Goal: Register for event/course

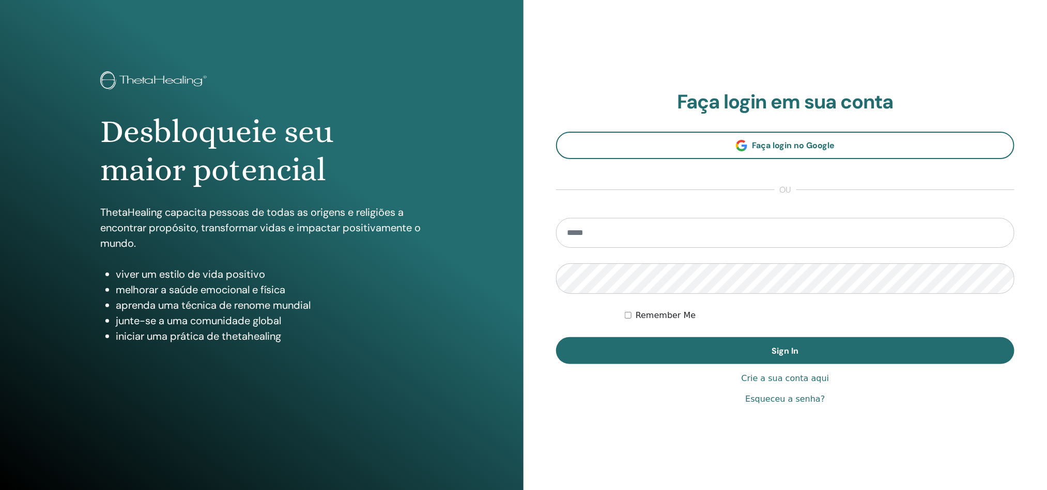
click at [579, 235] on input "email" at bounding box center [785, 233] width 458 height 30
type input "**********"
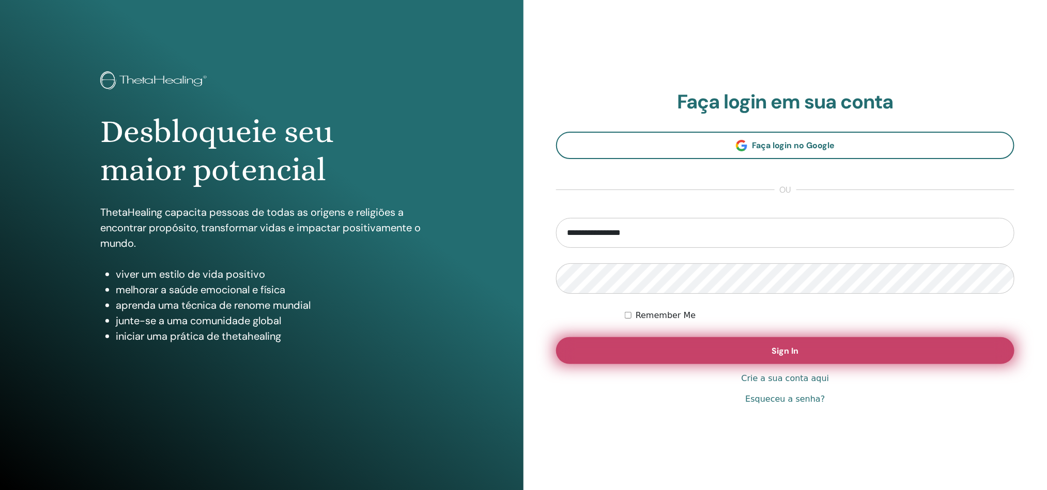
click at [682, 345] on button "Sign In" at bounding box center [785, 350] width 458 height 27
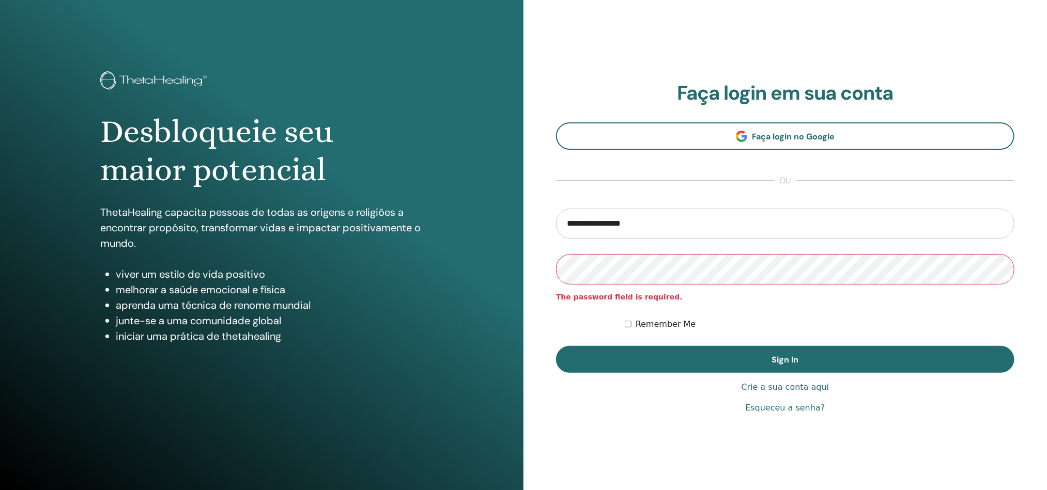
click at [763, 408] on link "Esqueceu a senha?" at bounding box center [785, 408] width 80 height 12
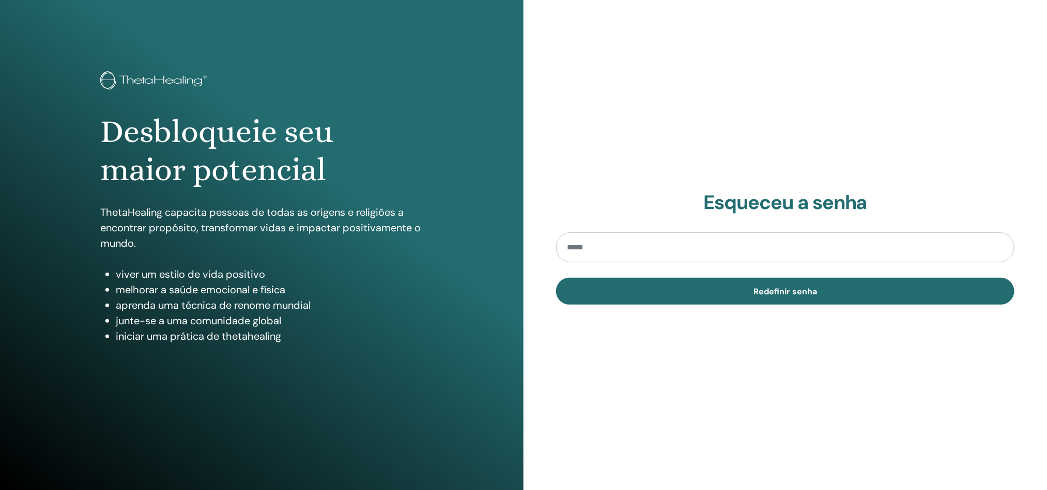
click at [618, 245] on input "email" at bounding box center [785, 248] width 458 height 30
type input "**********"
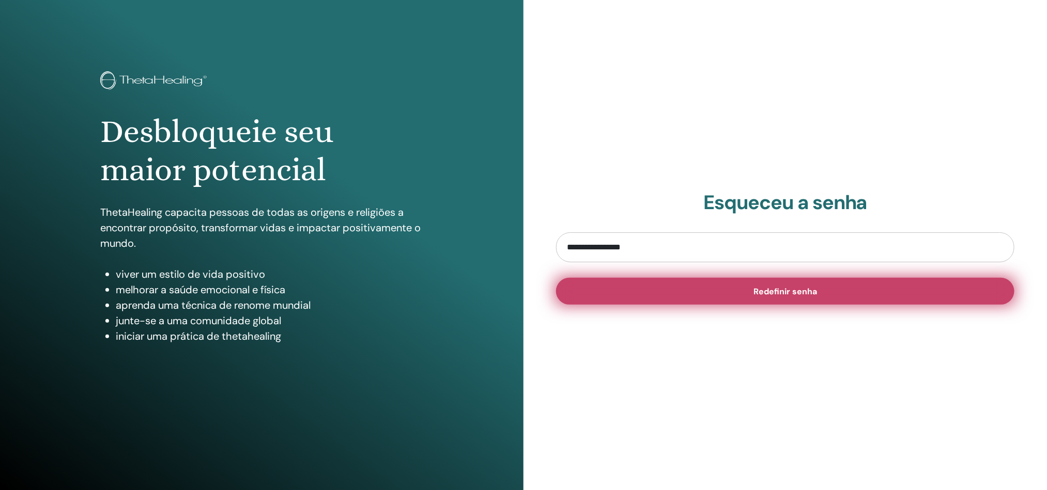
click at [740, 293] on button "Redefinir senha" at bounding box center [785, 291] width 458 height 27
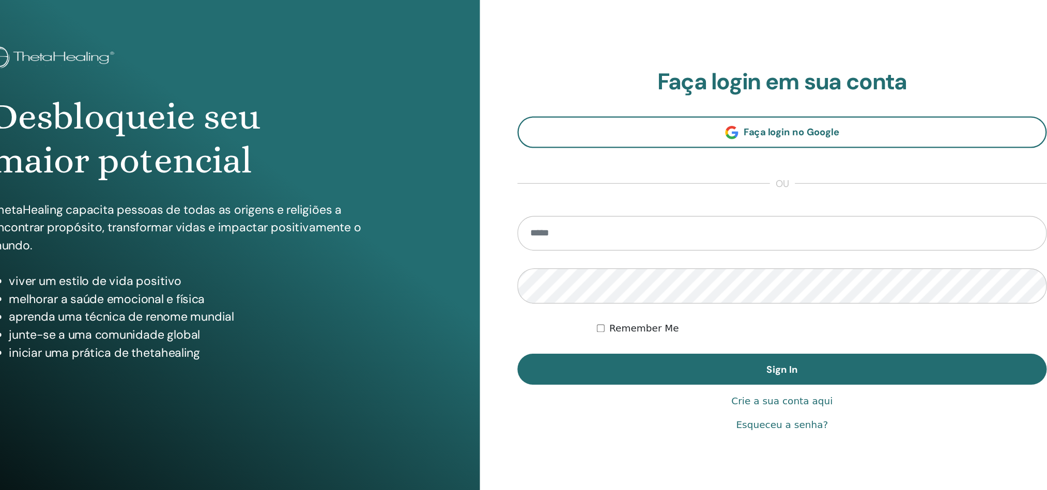
click at [580, 234] on input "email" at bounding box center [785, 233] width 458 height 30
type input "**********"
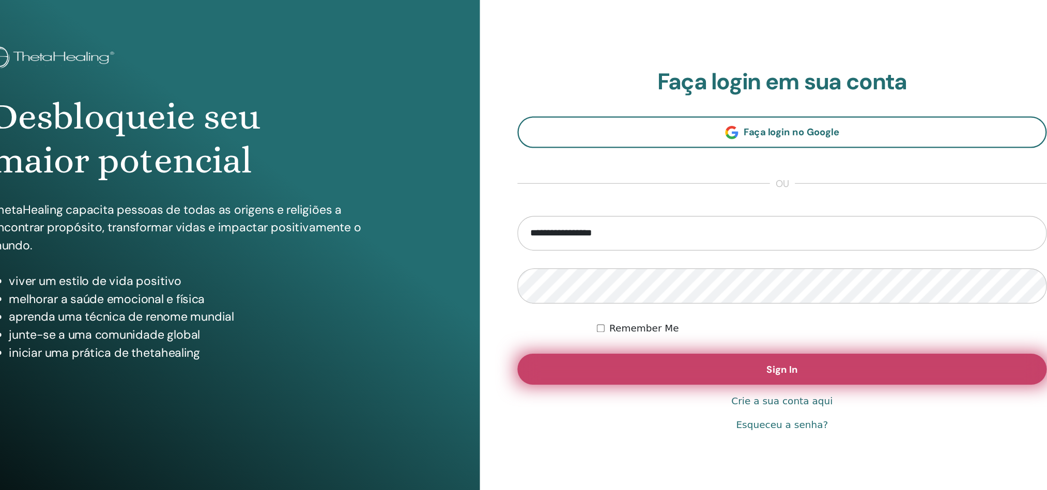
click at [741, 351] on button "Sign In" at bounding box center [785, 350] width 458 height 27
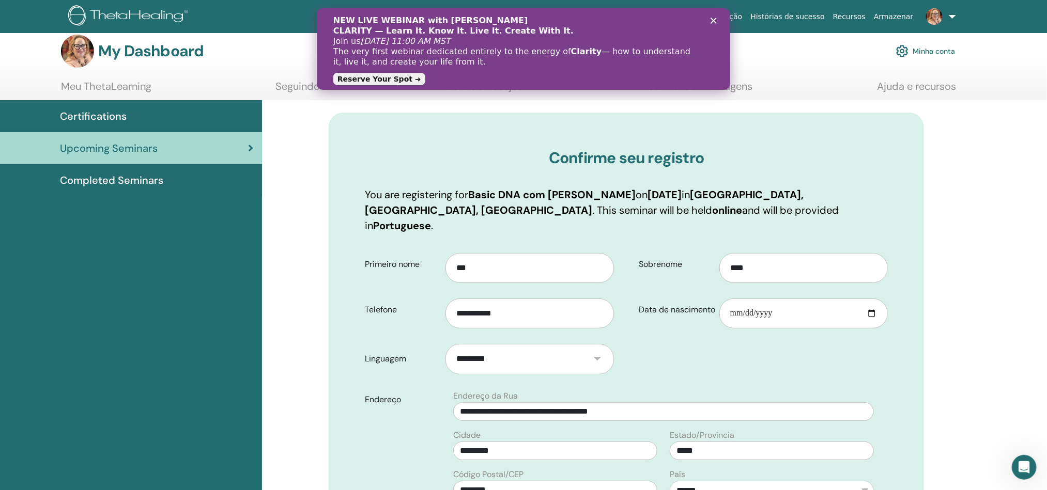
scroll to position [10, 0]
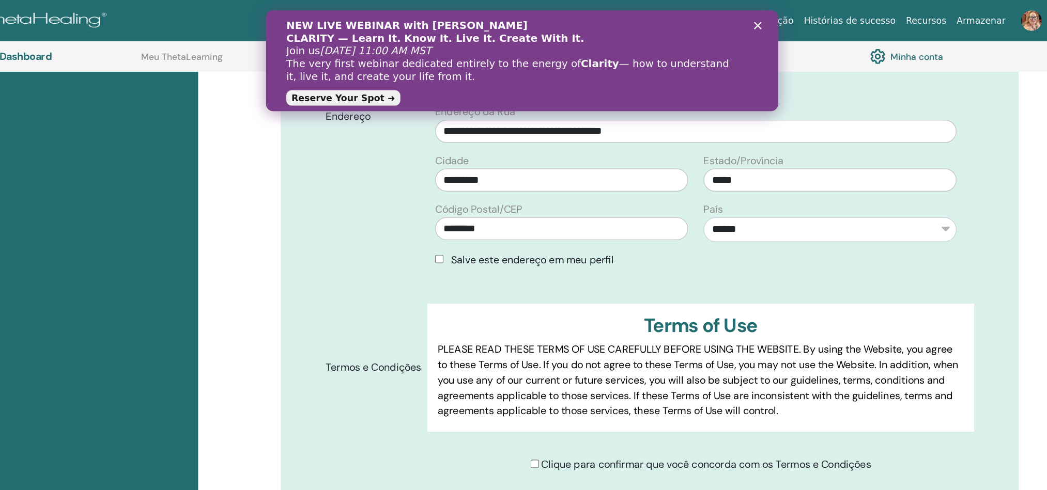
scroll to position [330, 0]
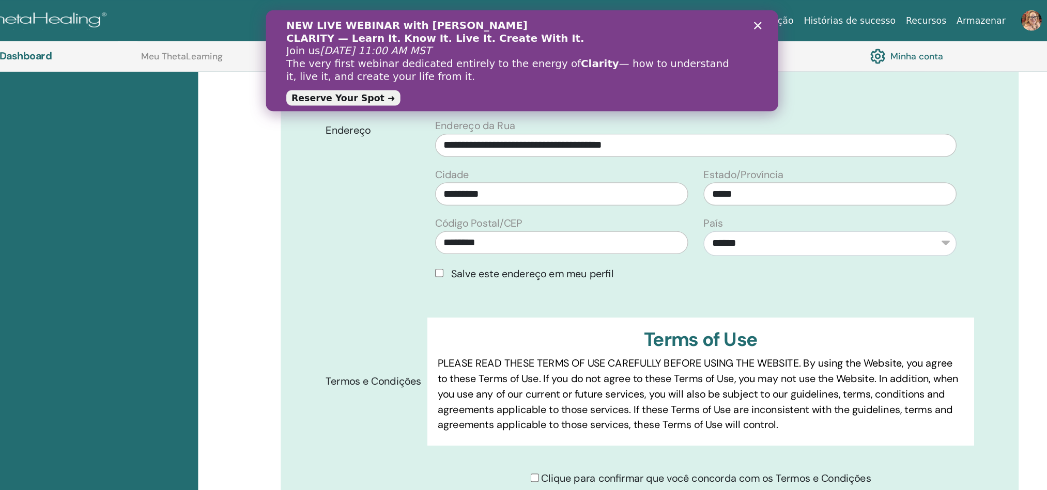
click at [661, 21] on polygon "Fechar" at bounding box center [662, 22] width 6 height 6
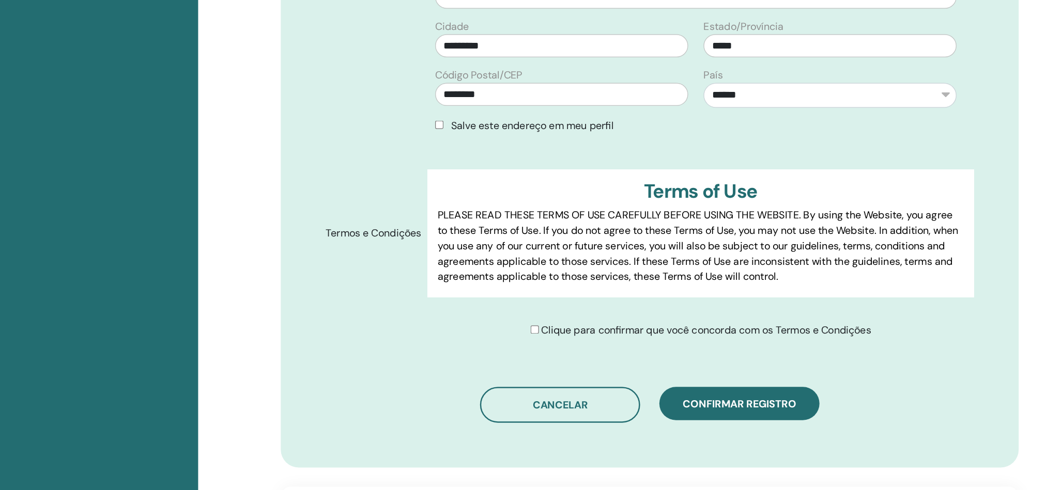
scroll to position [361, 0]
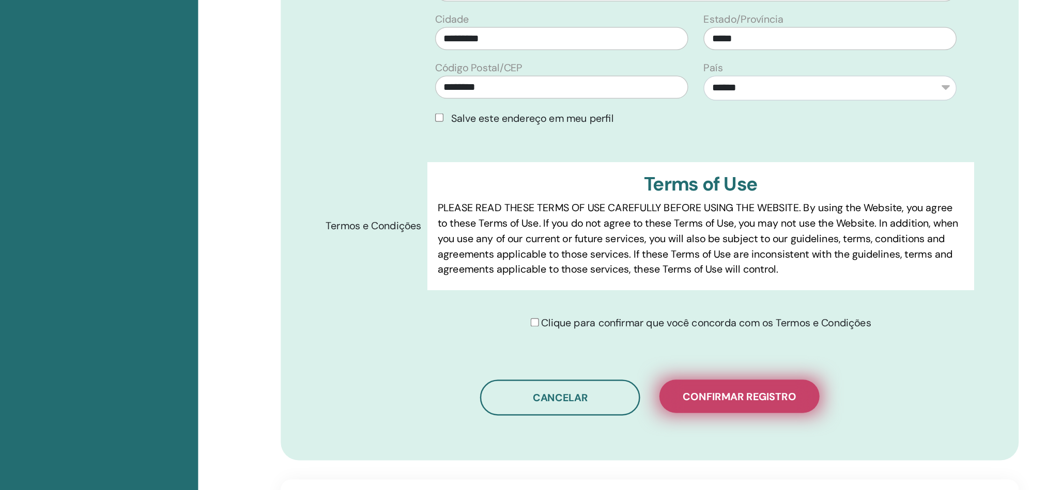
click at [709, 409] on span "Confirmar registro" at bounding box center [698, 414] width 91 height 11
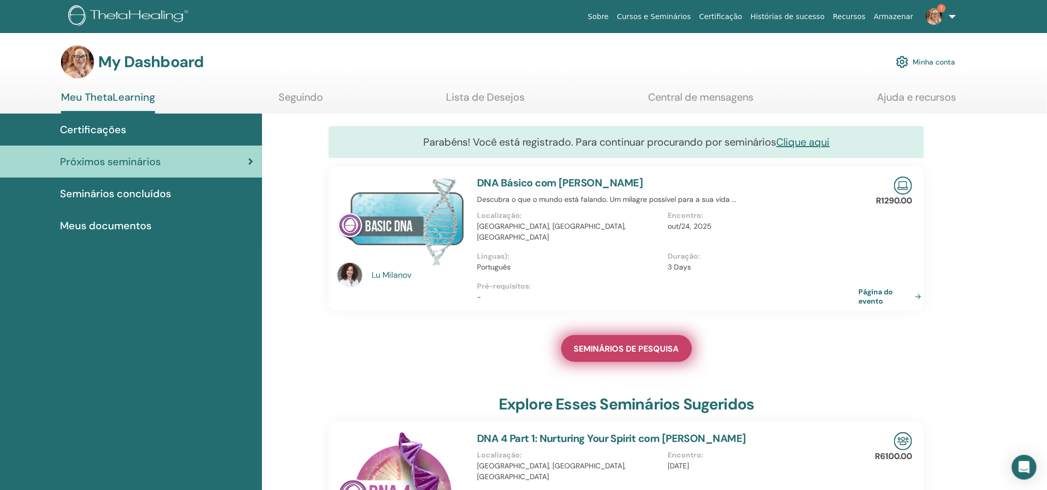
click at [610, 344] on span "SEMINÁRIOS DE PESQUISA" at bounding box center [626, 349] width 105 height 11
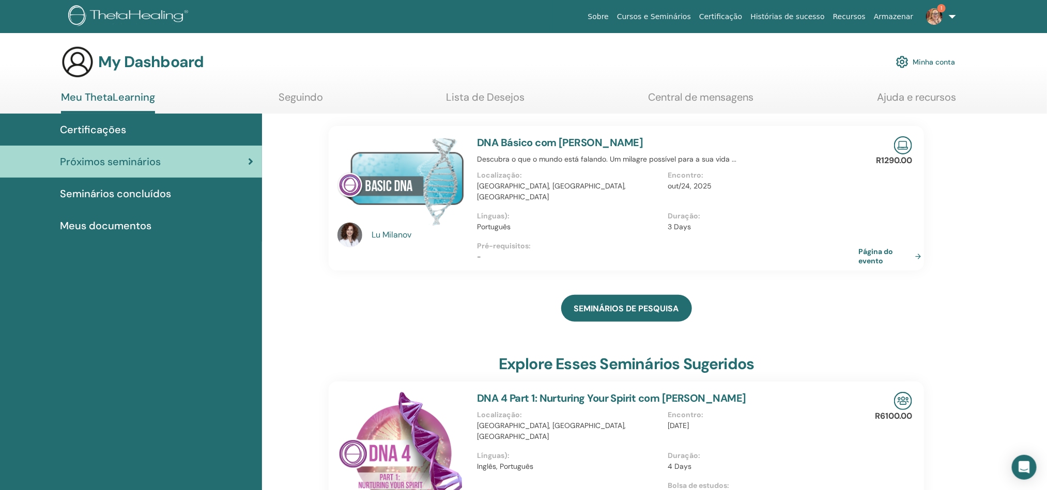
click at [423, 171] on img at bounding box center [400, 180] width 127 height 89
click at [555, 138] on link "DNA Básico com [PERSON_NAME]" at bounding box center [560, 142] width 166 height 13
click at [882, 247] on link "Página do evento" at bounding box center [893, 256] width 67 height 19
click at [885, 247] on link "Página do evento" at bounding box center [893, 256] width 67 height 19
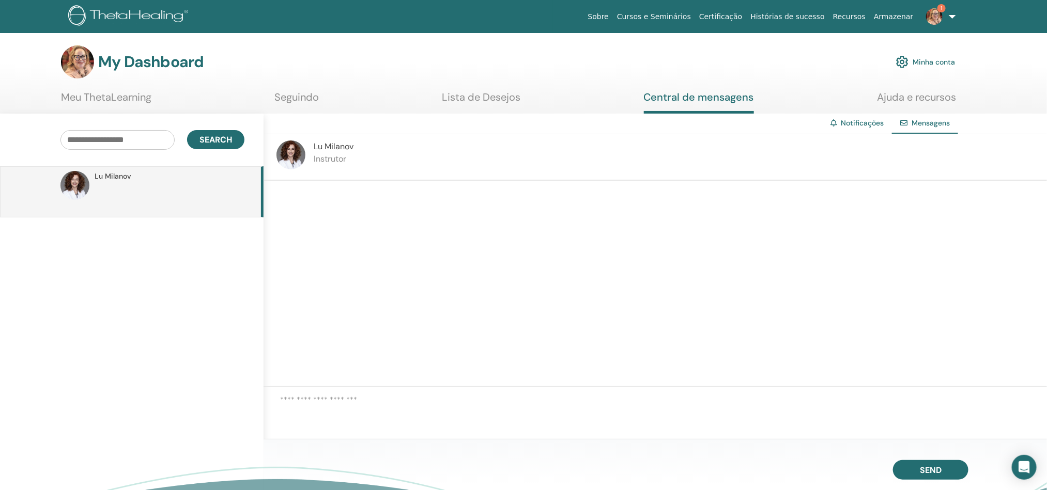
click at [290, 154] on img at bounding box center [290, 155] width 29 height 29
click at [126, 185] on p at bounding box center [170, 197] width 150 height 31
click at [314, 400] on textarea at bounding box center [663, 411] width 767 height 35
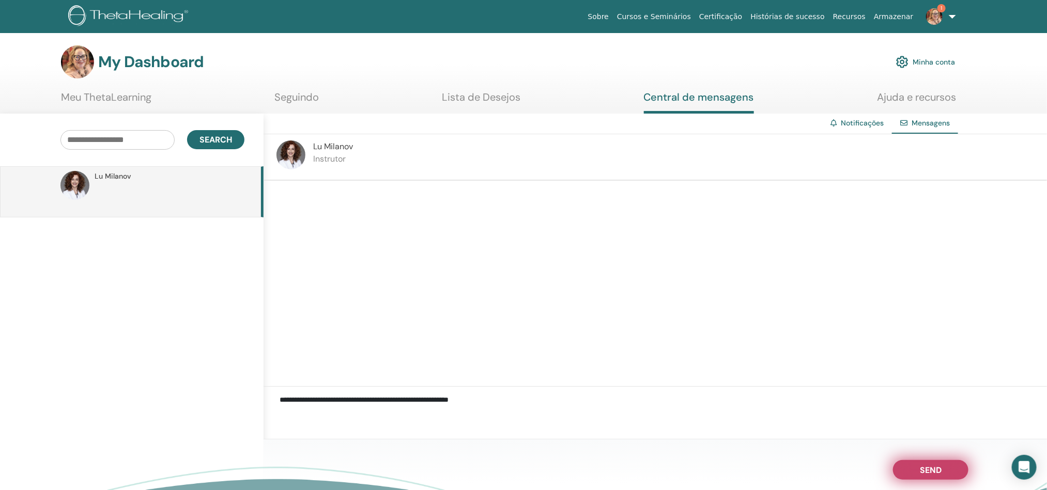
type textarea "**********"
click at [926, 472] on span "Send" at bounding box center [931, 468] width 22 height 7
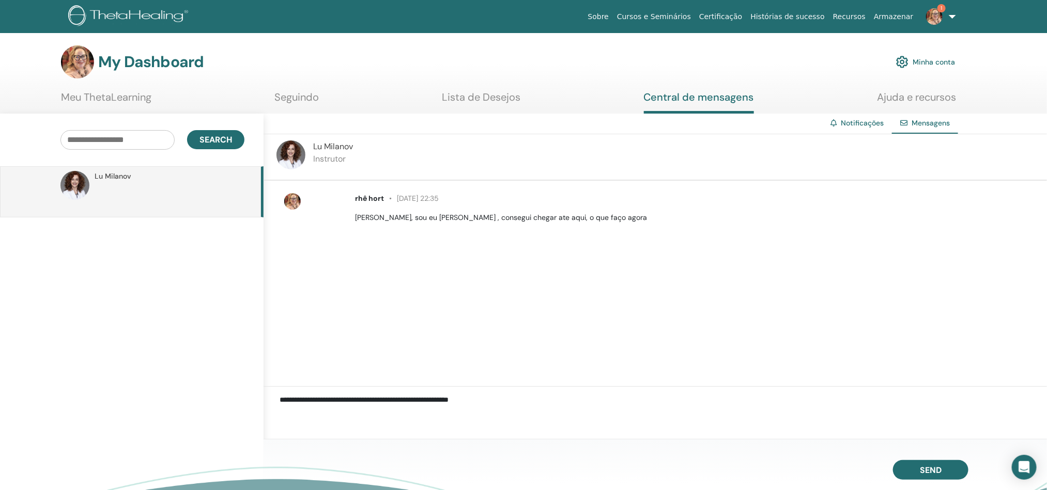
click at [118, 188] on p at bounding box center [170, 197] width 150 height 31
click at [936, 4] on link "1" at bounding box center [939, 16] width 42 height 33
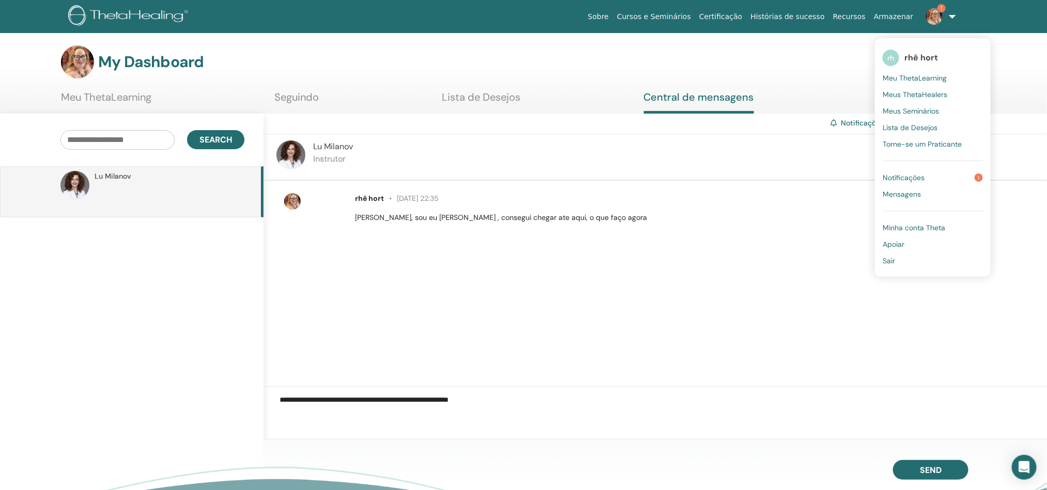
click at [946, 175] on link "Notificações 1" at bounding box center [933, 177] width 100 height 17
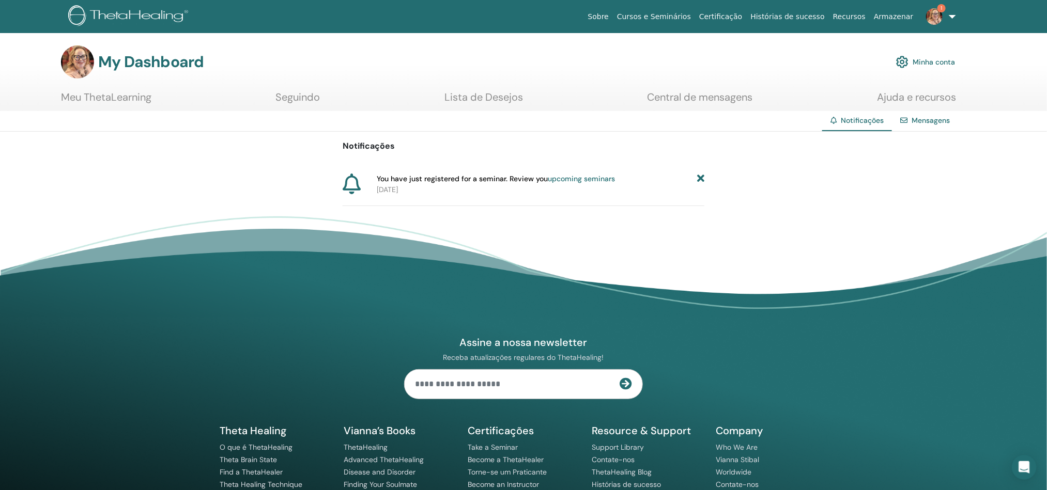
click at [556, 180] on link "upcoming seminars" at bounding box center [581, 178] width 67 height 9
